Goal: Information Seeking & Learning: Learn about a topic

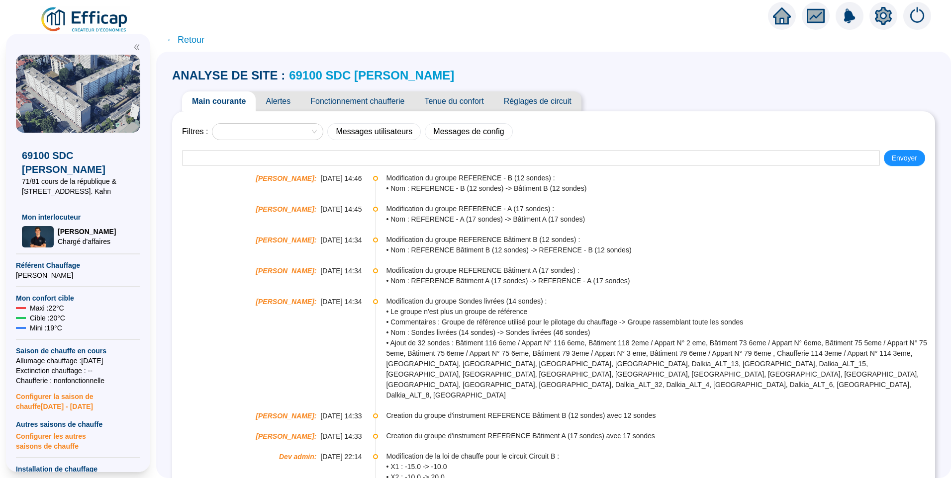
click at [95, 22] on img at bounding box center [85, 20] width 90 height 28
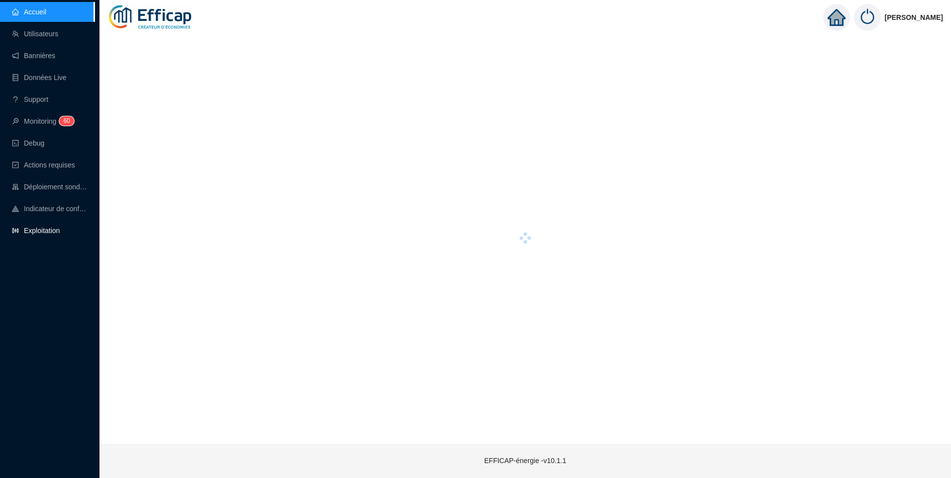
click at [36, 227] on link "Exploitation" at bounding box center [36, 231] width 48 height 8
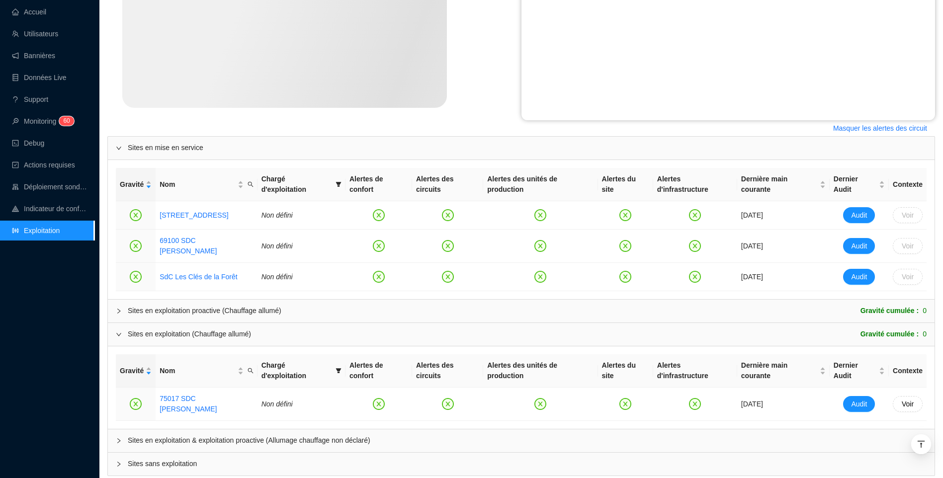
scroll to position [287, 0]
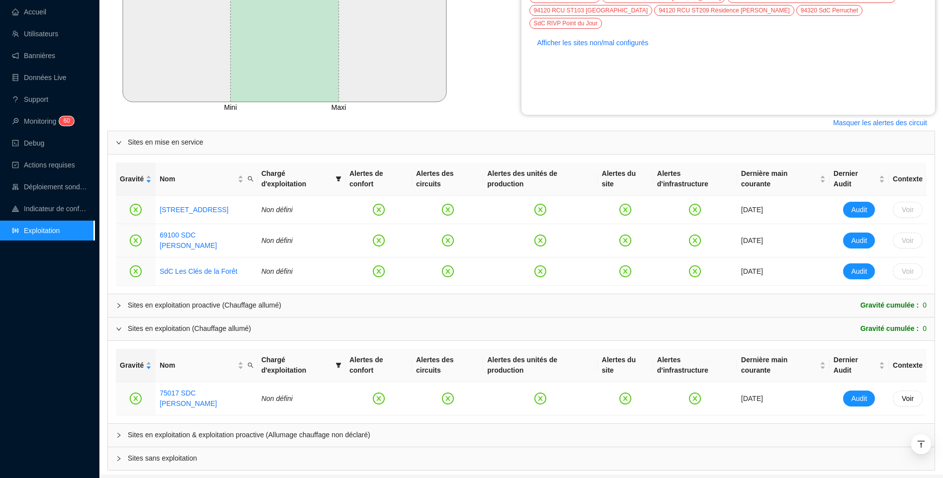
click at [179, 430] on span "Sites en exploitation & exploitation proactive (Allumage chauffage non déclaré)" at bounding box center [527, 435] width 799 height 10
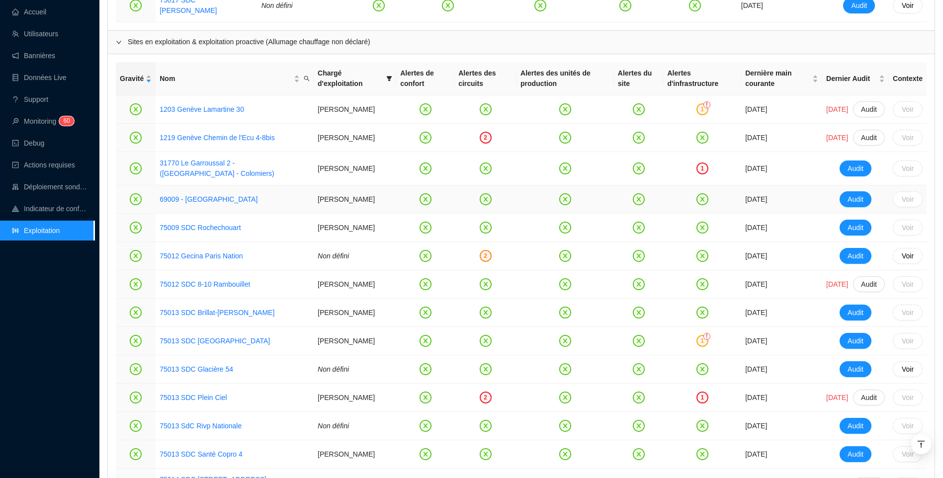
scroll to position [685, 0]
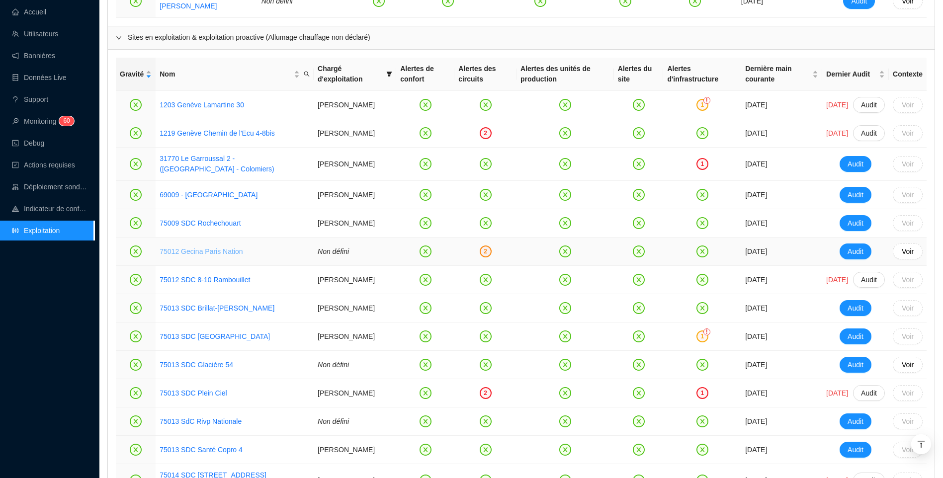
click at [224, 248] on link "75012 Gecina Paris Nation" at bounding box center [201, 252] width 83 height 8
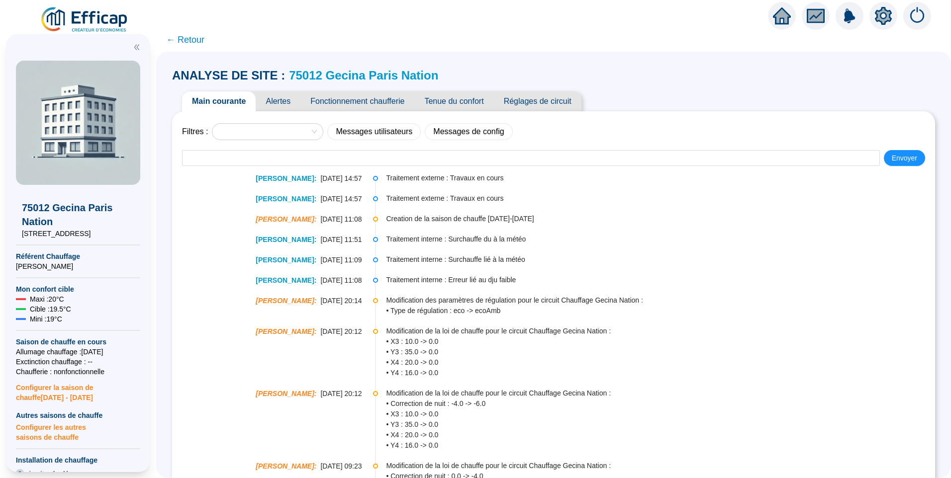
click at [293, 106] on span "Alertes" at bounding box center [278, 101] width 45 height 20
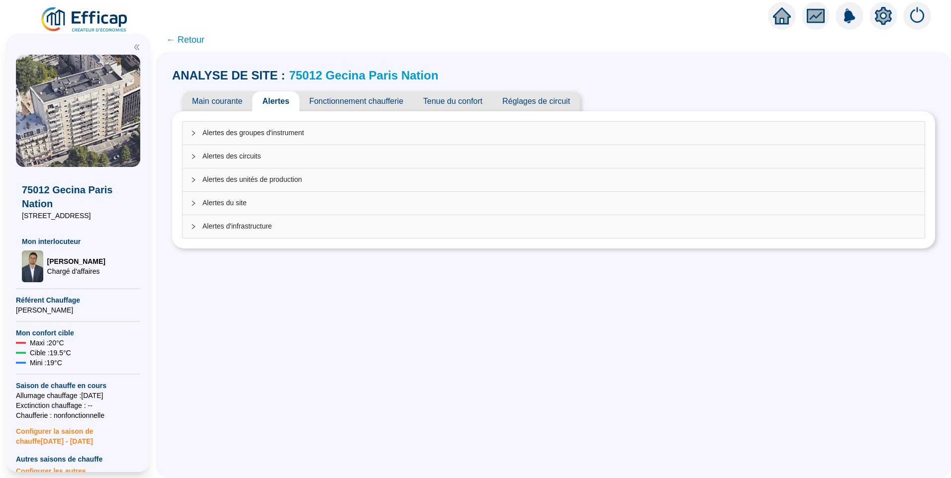
click at [263, 159] on span "Alertes des circuits" at bounding box center [559, 156] width 714 height 10
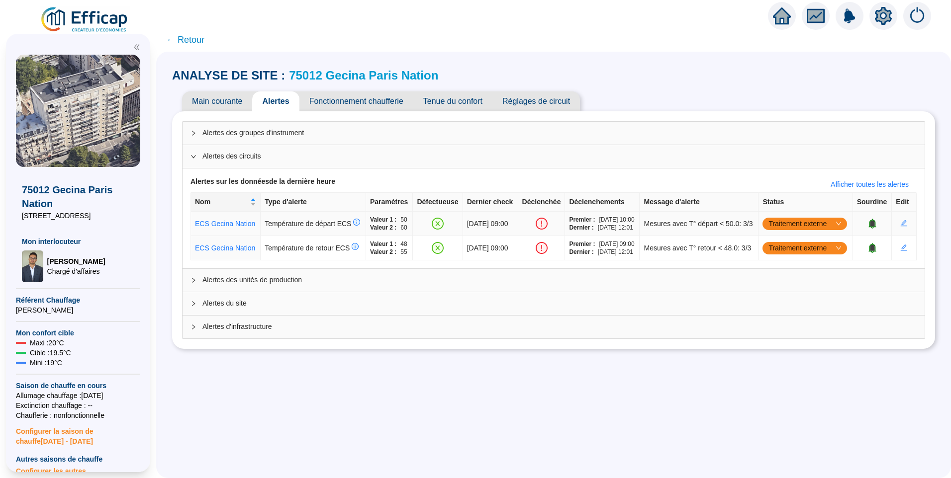
click at [802, 231] on span "Traitement externe" at bounding box center [804, 223] width 73 height 15
click at [789, 278] on div "Traité" at bounding box center [801, 282] width 69 height 10
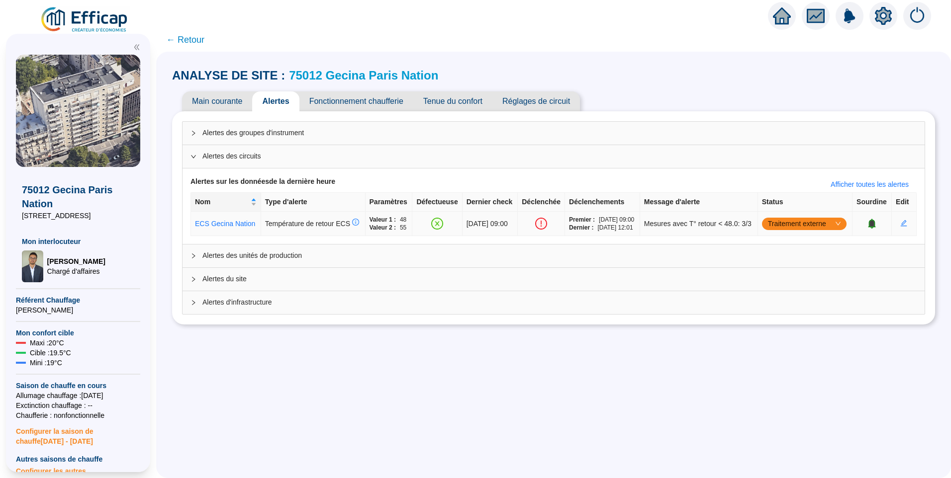
click at [808, 231] on span "Traitement externe" at bounding box center [804, 223] width 73 height 15
click at [797, 278] on div "Traité" at bounding box center [801, 282] width 69 height 10
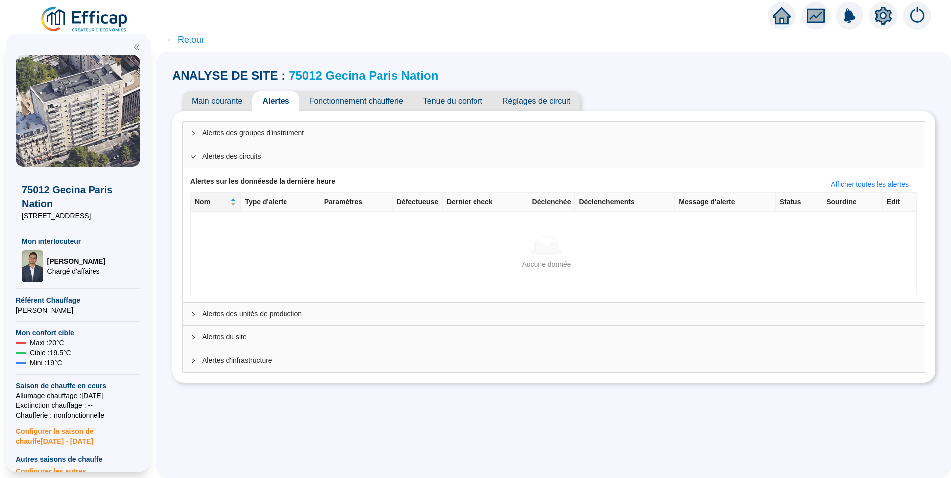
click at [190, 40] on span "← Retour" at bounding box center [185, 40] width 38 height 14
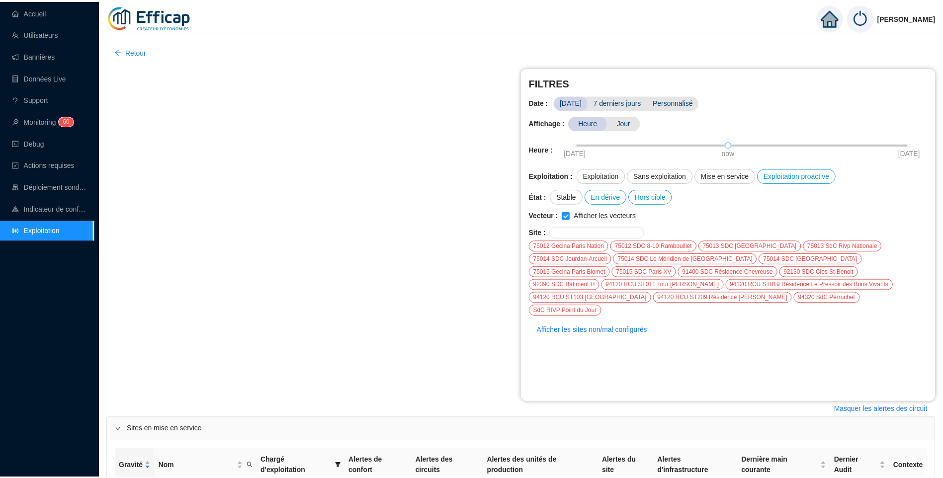
scroll to position [287, 0]
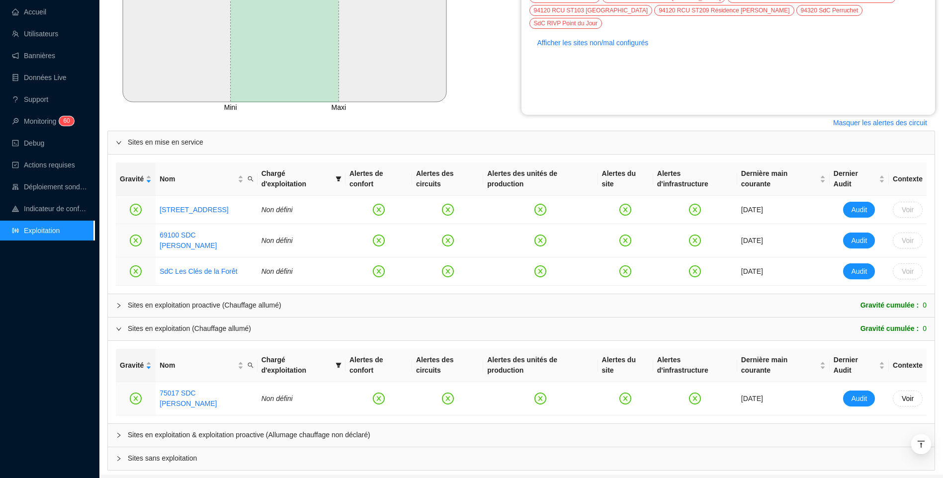
click at [192, 430] on span "Sites en exploitation & exploitation proactive (Allumage chauffage non déclaré)" at bounding box center [527, 435] width 799 height 10
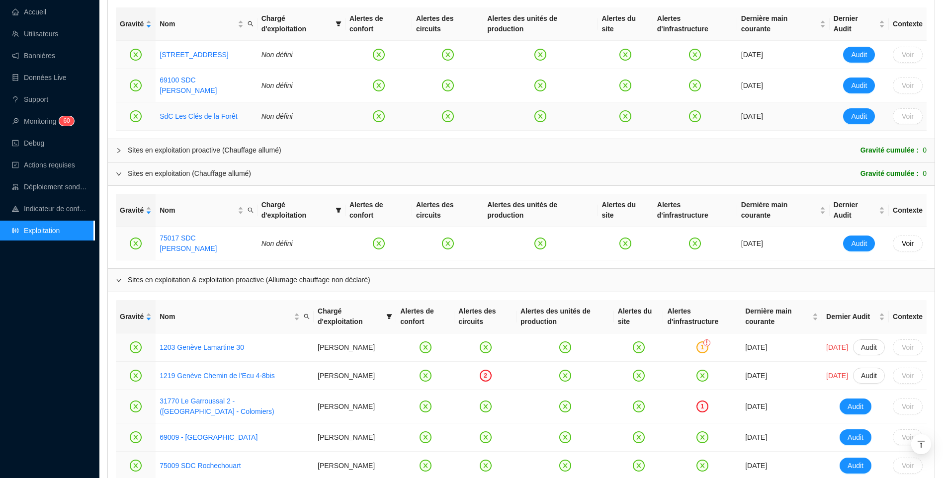
scroll to position [586, 0]
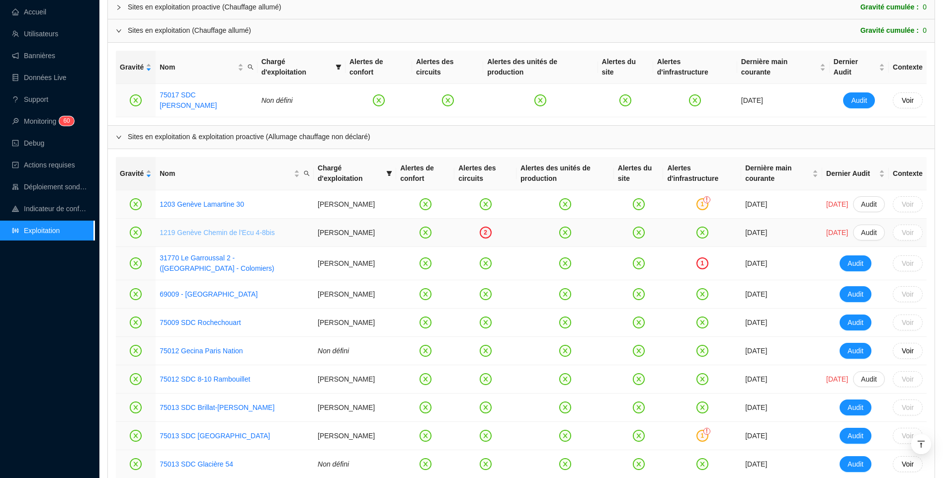
click at [254, 229] on link "1219 Genève Chemin de l'Ecu 4-8bis" at bounding box center [217, 233] width 115 height 8
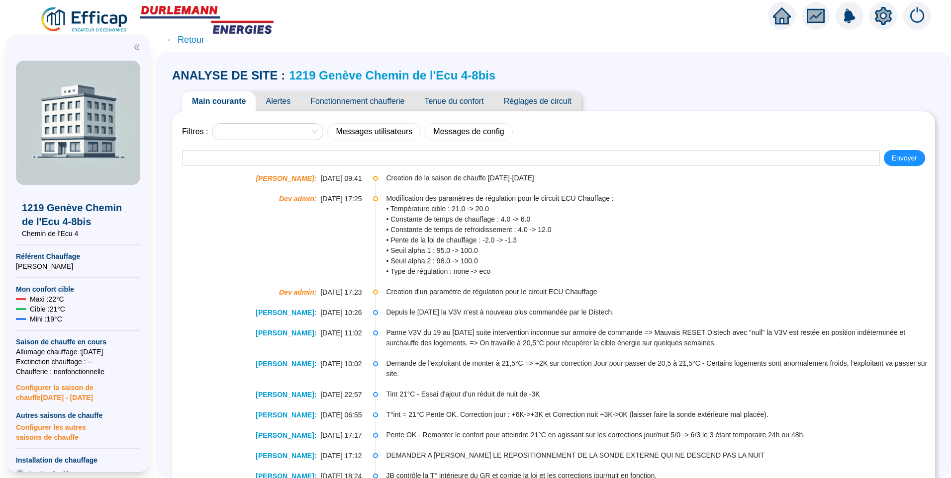
click at [277, 102] on span "Alertes" at bounding box center [278, 101] width 45 height 20
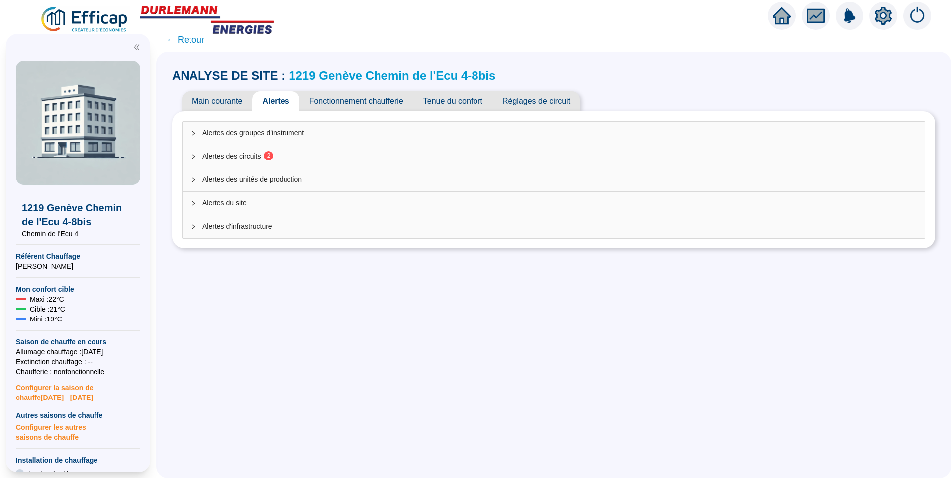
click at [260, 151] on div "Alertes des circuits 2" at bounding box center [553, 156] width 742 height 23
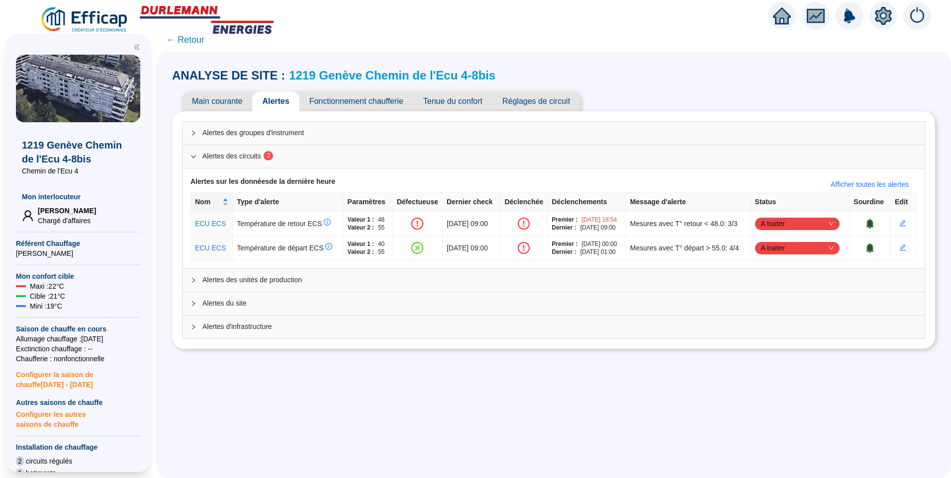
click at [358, 102] on span "Fonctionnement chaufferie" at bounding box center [356, 101] width 114 height 20
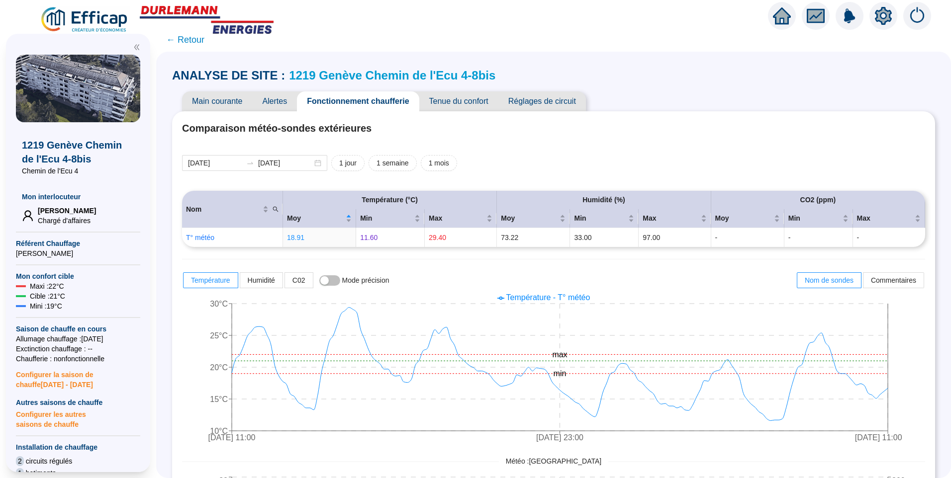
click at [280, 106] on span "Alertes" at bounding box center [274, 101] width 45 height 20
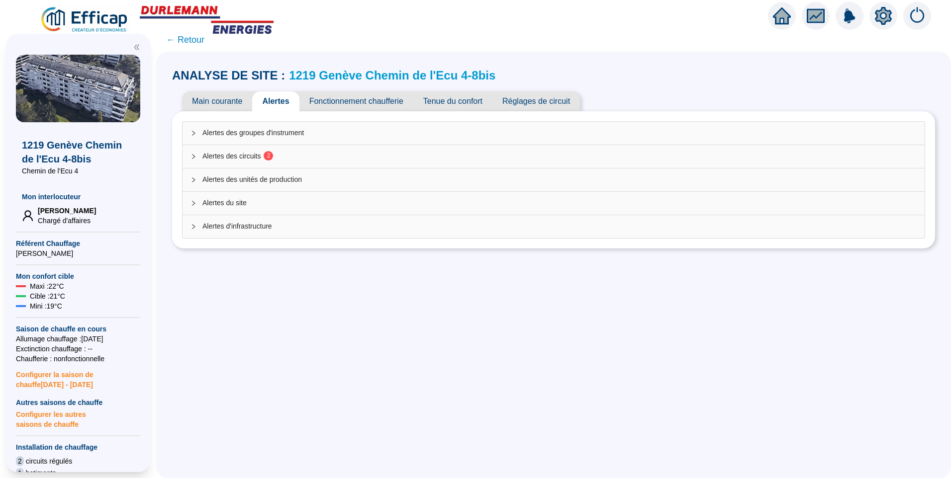
click at [192, 43] on span "← Retour" at bounding box center [185, 40] width 38 height 14
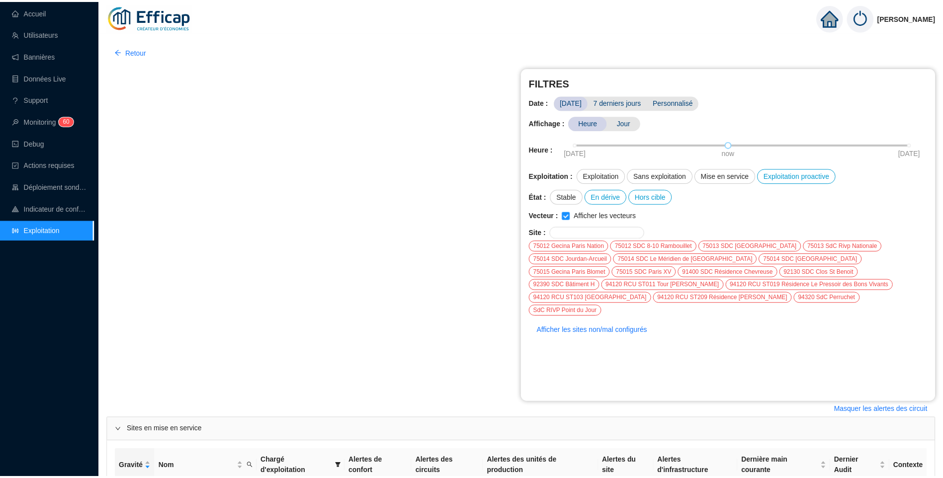
scroll to position [287, 0]
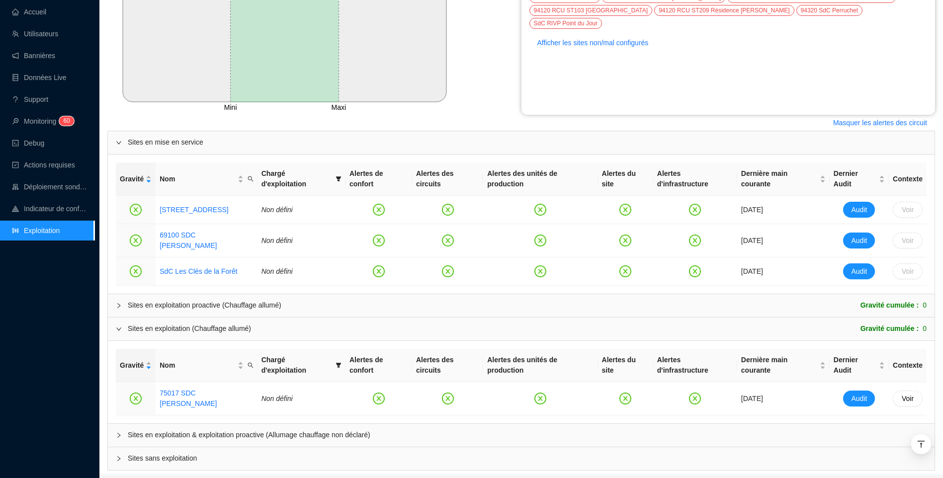
drag, startPoint x: 166, startPoint y: 399, endPoint x: 195, endPoint y: 324, distance: 80.1
click at [166, 424] on div "Sites en exploitation & exploitation proactive (Allumage chauffage non déclaré)" at bounding box center [521, 435] width 827 height 23
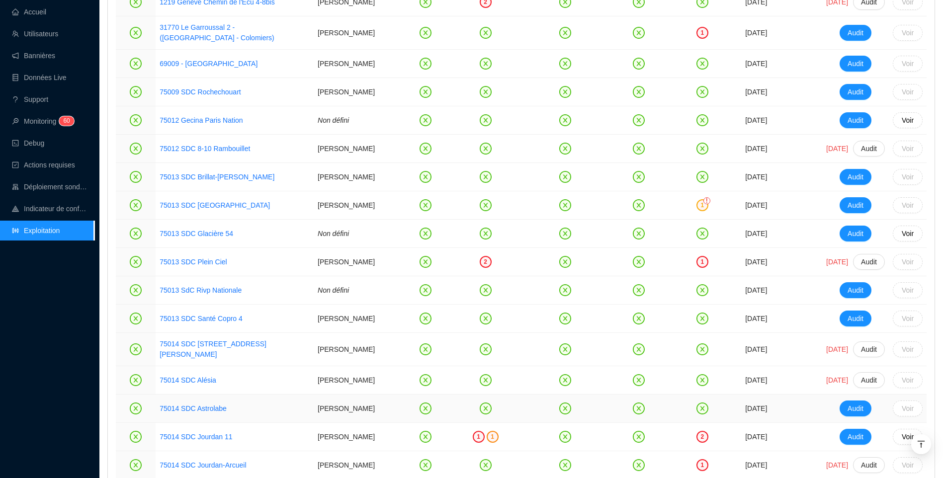
scroll to position [884, 0]
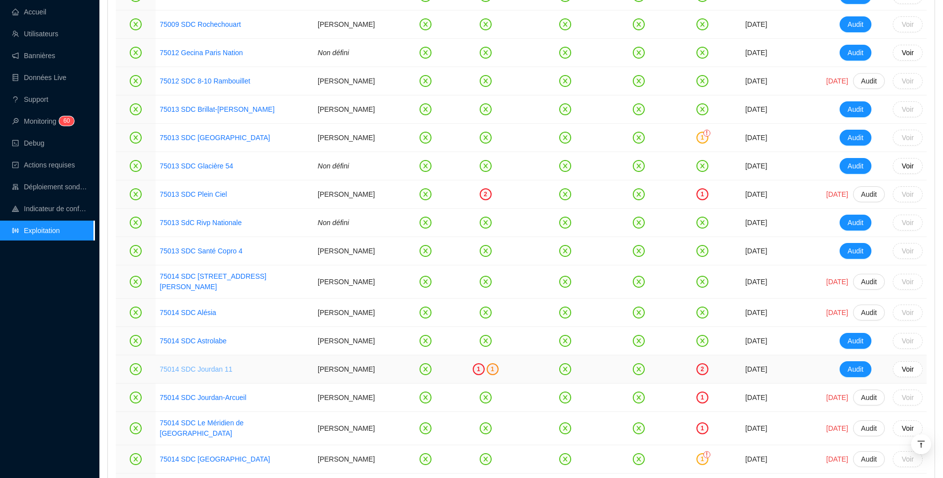
click at [215, 373] on link "75014 SDC Jourdan 11" at bounding box center [196, 369] width 73 height 8
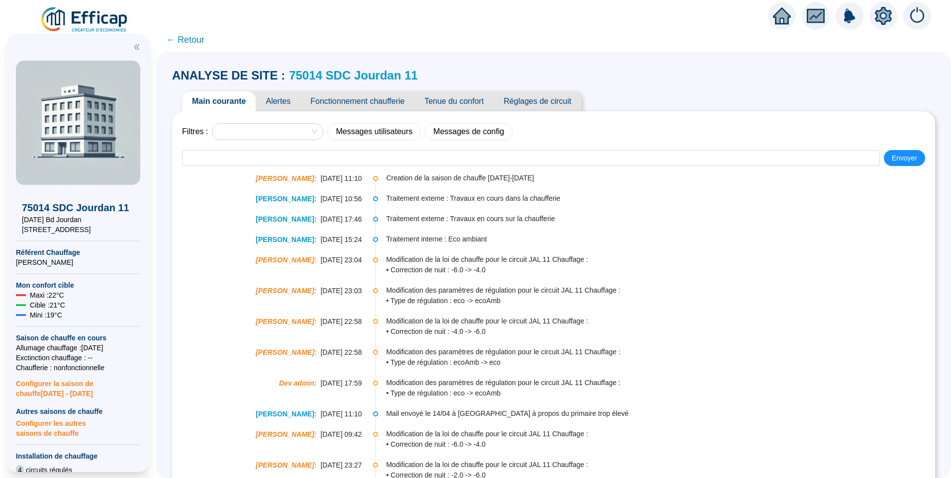
click at [293, 100] on span "Alertes" at bounding box center [278, 101] width 45 height 20
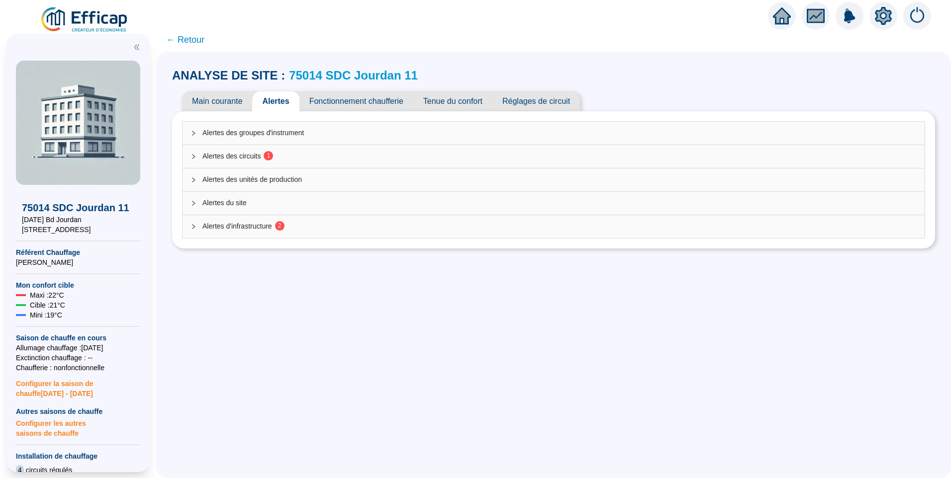
click at [251, 229] on span "Alertes d'infrastructure 2" at bounding box center [559, 226] width 714 height 10
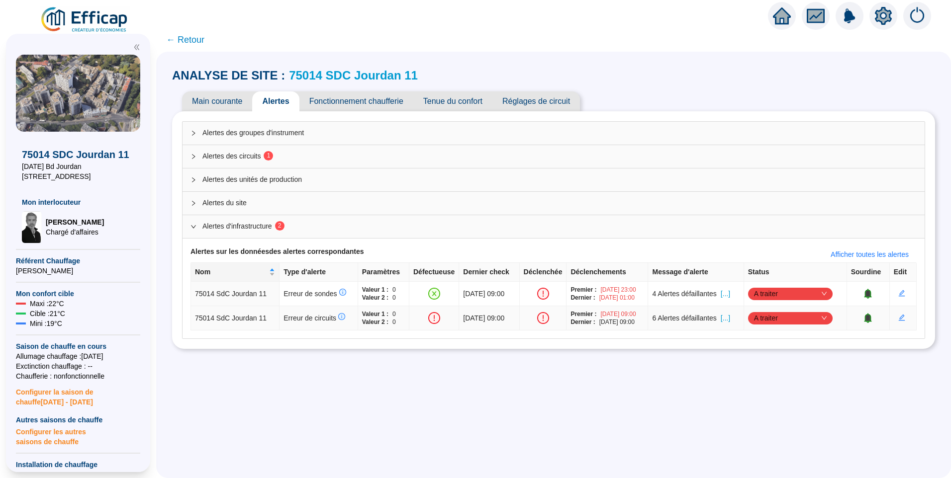
click at [730, 319] on span "[...]" at bounding box center [724, 318] width 9 height 10
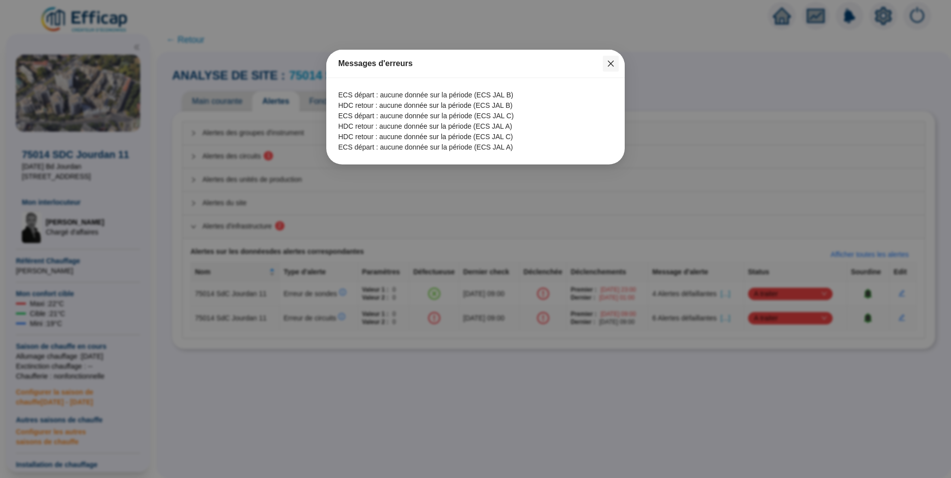
click at [606, 64] on span "Fermer" at bounding box center [611, 64] width 16 height 8
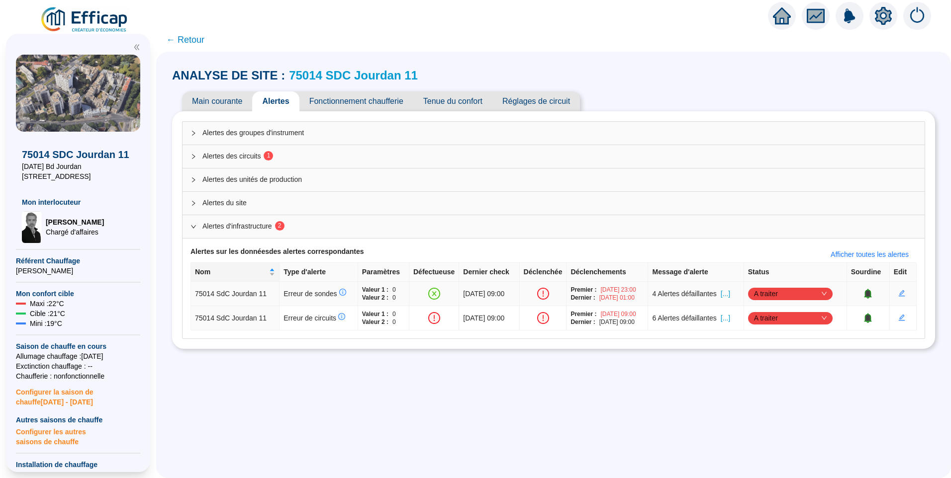
click at [730, 289] on span "[...]" at bounding box center [724, 294] width 9 height 10
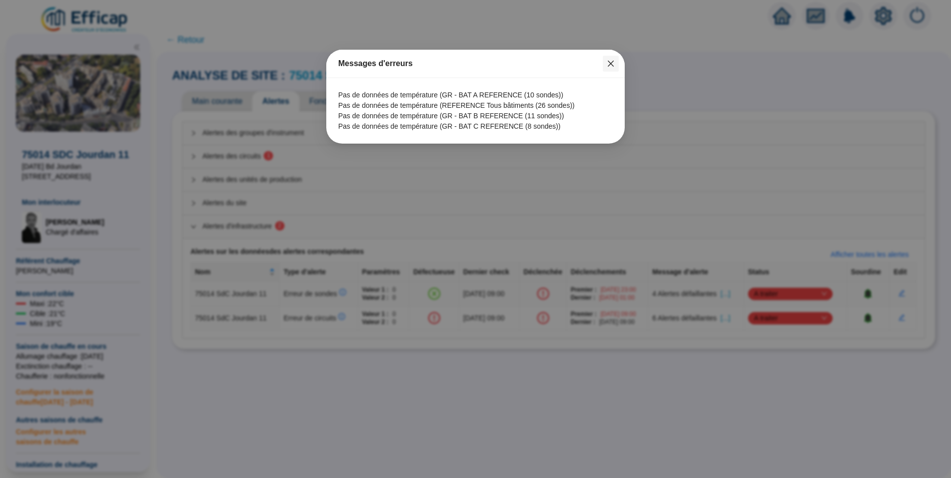
click at [615, 64] on span "Fermer" at bounding box center [611, 64] width 16 height 8
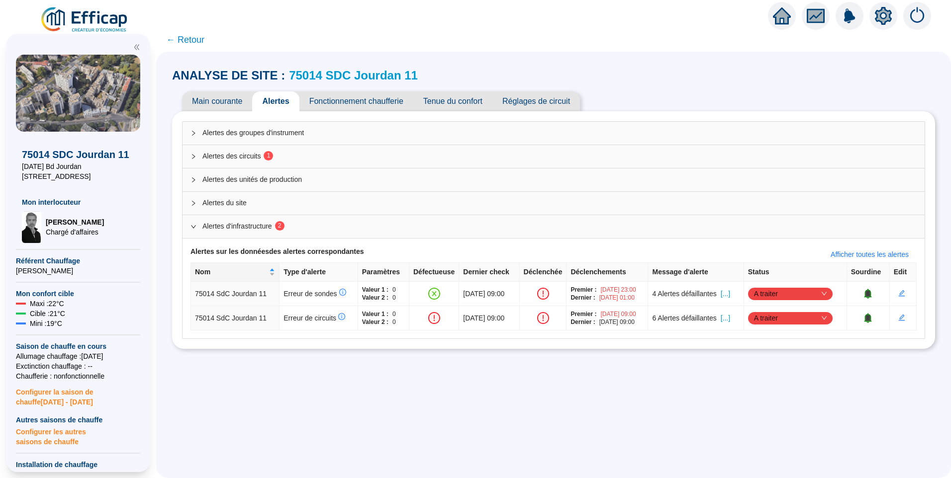
click at [377, 74] on link "75014 SDC Jourdan 11" at bounding box center [353, 75] width 129 height 13
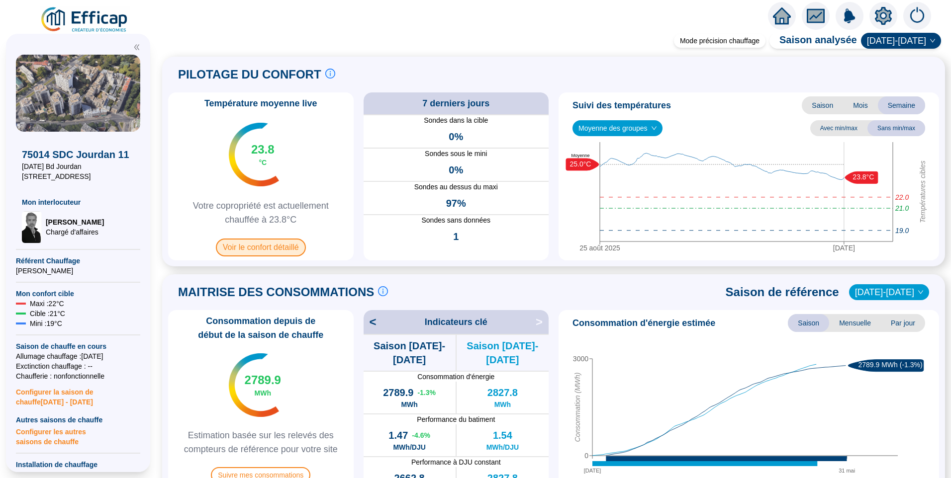
click at [267, 249] on span "Voir le confort détaillé" at bounding box center [261, 248] width 90 height 18
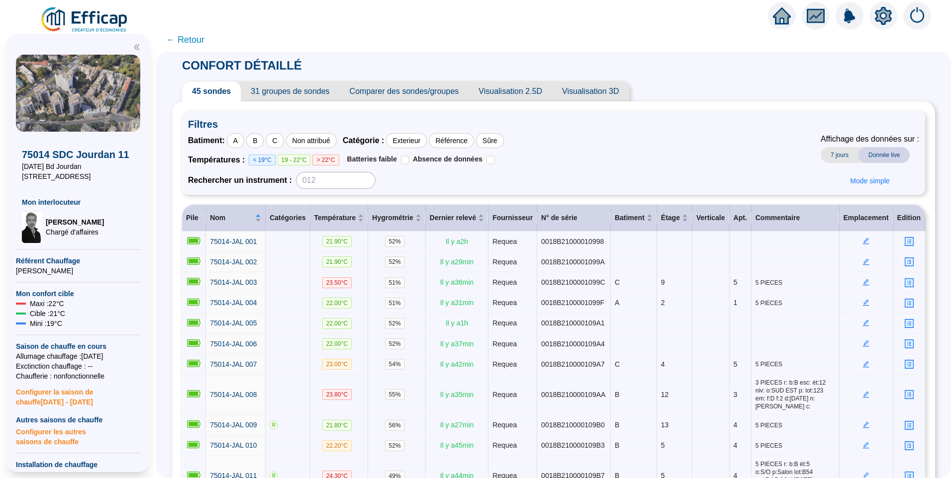
click at [304, 92] on span "31 groupes de sondes" at bounding box center [290, 92] width 98 height 20
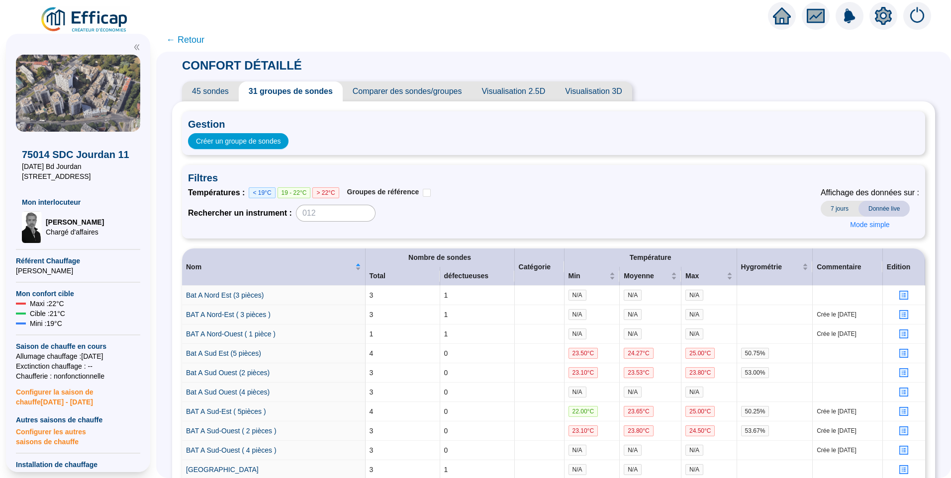
click at [191, 41] on span "← Retour" at bounding box center [185, 40] width 38 height 14
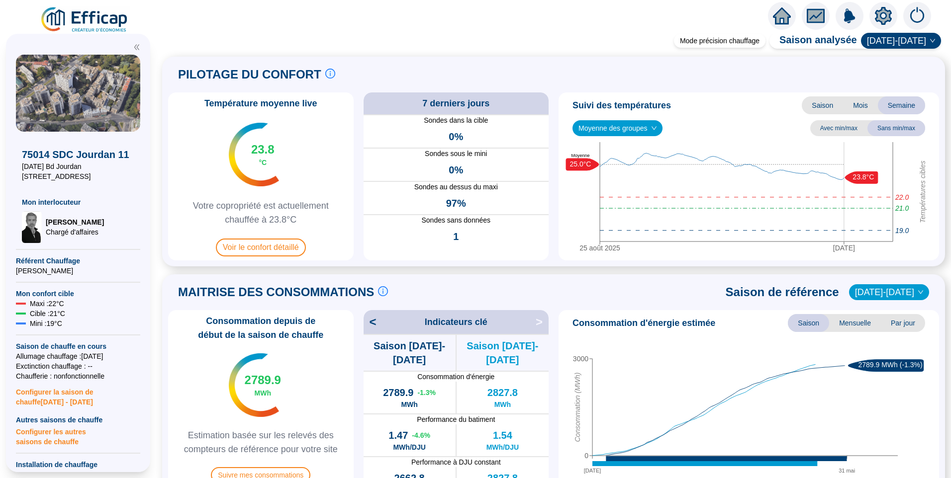
click at [595, 121] on span "Moyenne des groupes" at bounding box center [617, 128] width 78 height 15
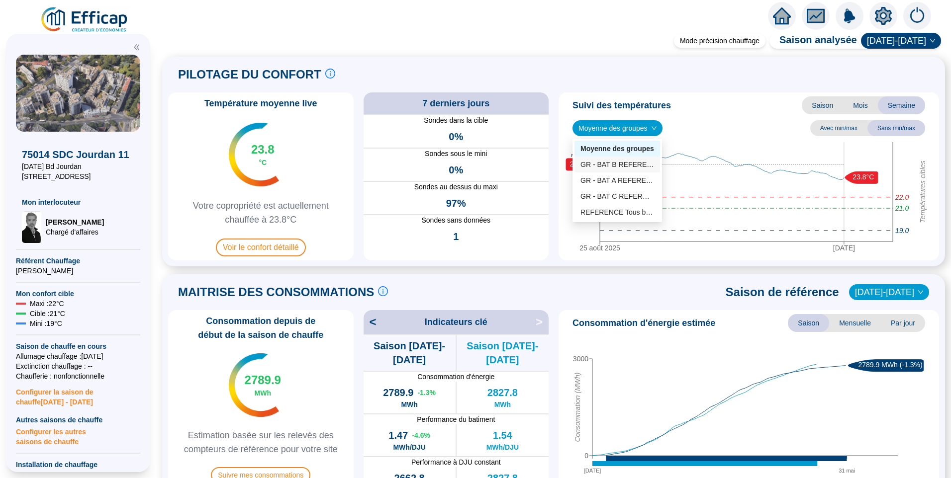
click at [619, 167] on div "GR - BAT B REFERENCE (11 sondes)" at bounding box center [617, 165] width 74 height 10
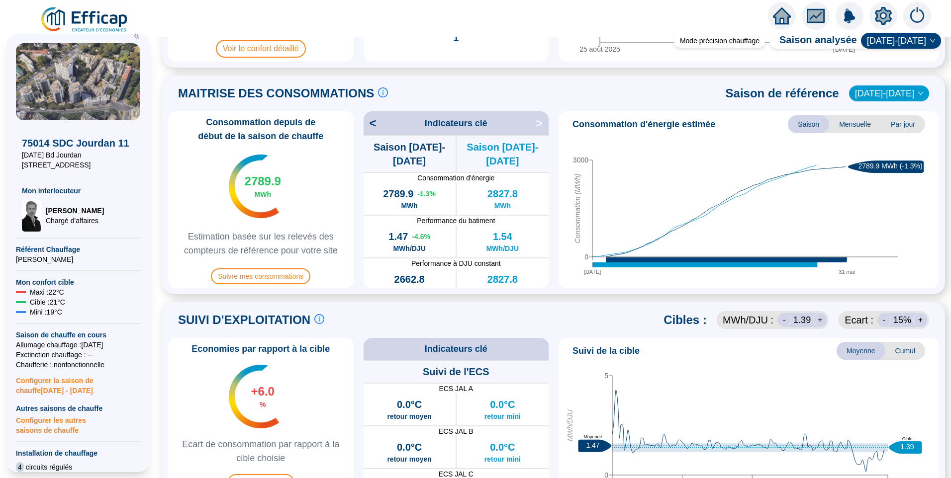
scroll to position [298, 0]
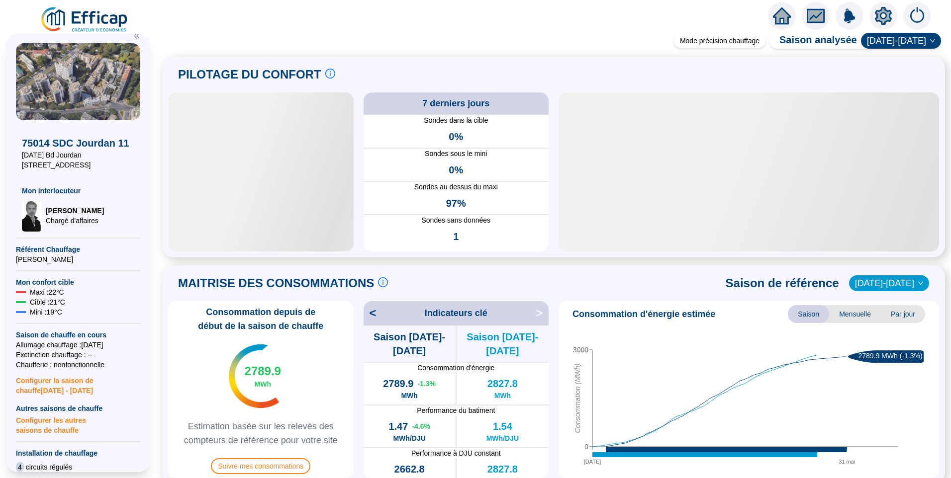
click at [882, 15] on icon "setting" at bounding box center [883, 16] width 18 height 18
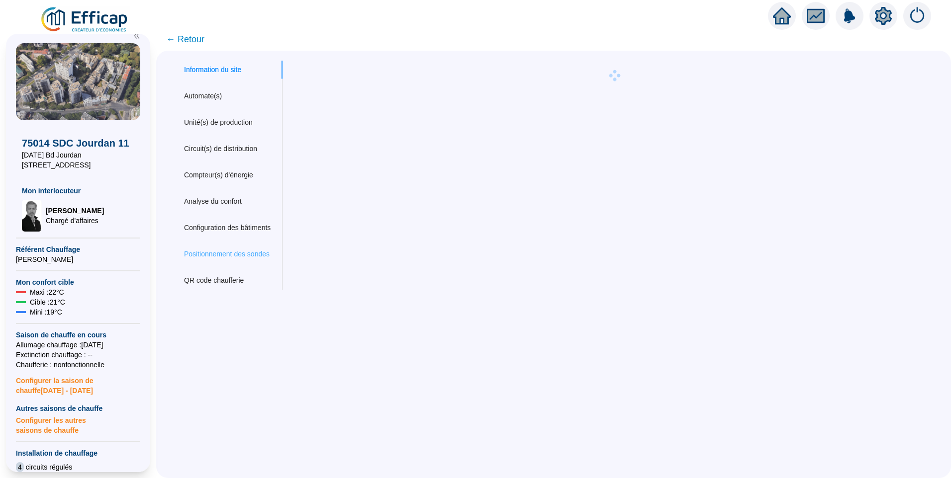
click at [237, 260] on div "Positionnement des sondes" at bounding box center [227, 254] width 110 height 18
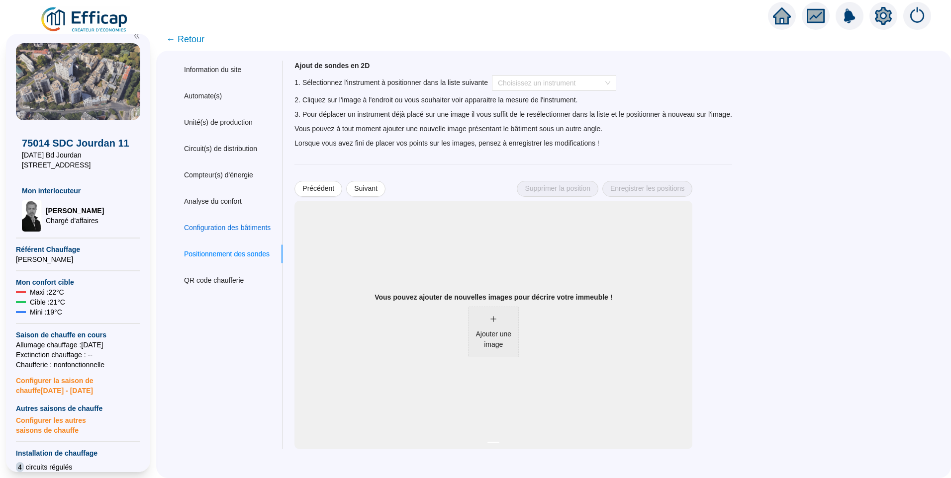
click at [213, 227] on div "Configuration des bâtiments" at bounding box center [227, 228] width 87 height 10
